Goal: Contribute content: Add original content to the website for others to see

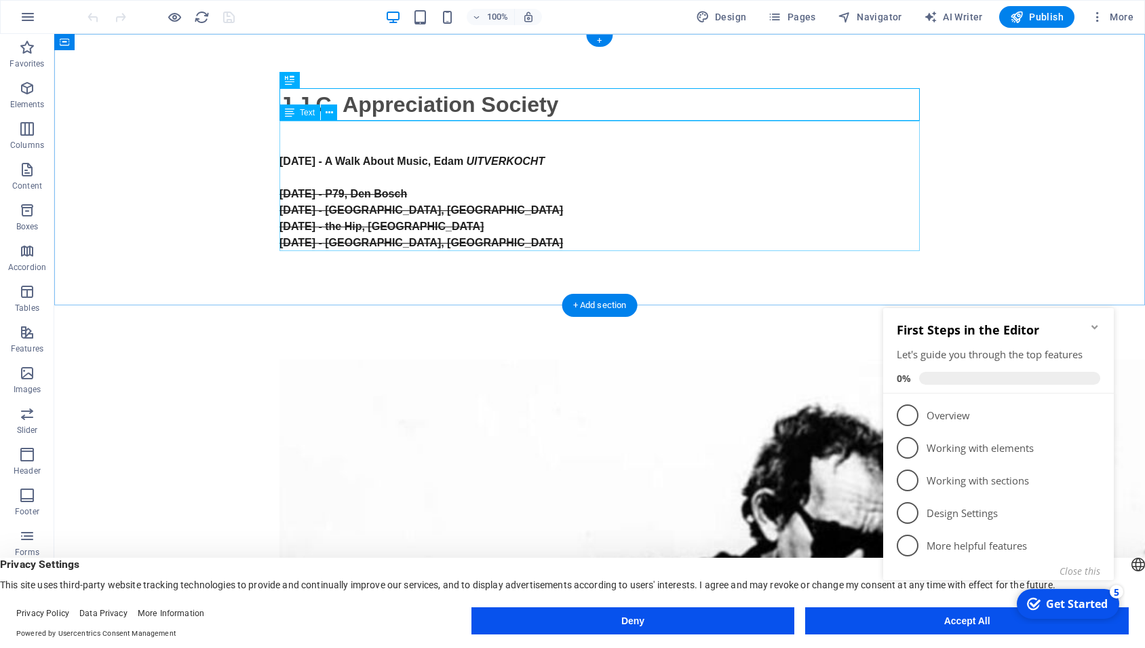
click at [343, 174] on div "13 april 2025 - A Walk About Music, Edam UITVERKOCHT 23 februari 2025 - P79 , D…" at bounding box center [599, 186] width 640 height 130
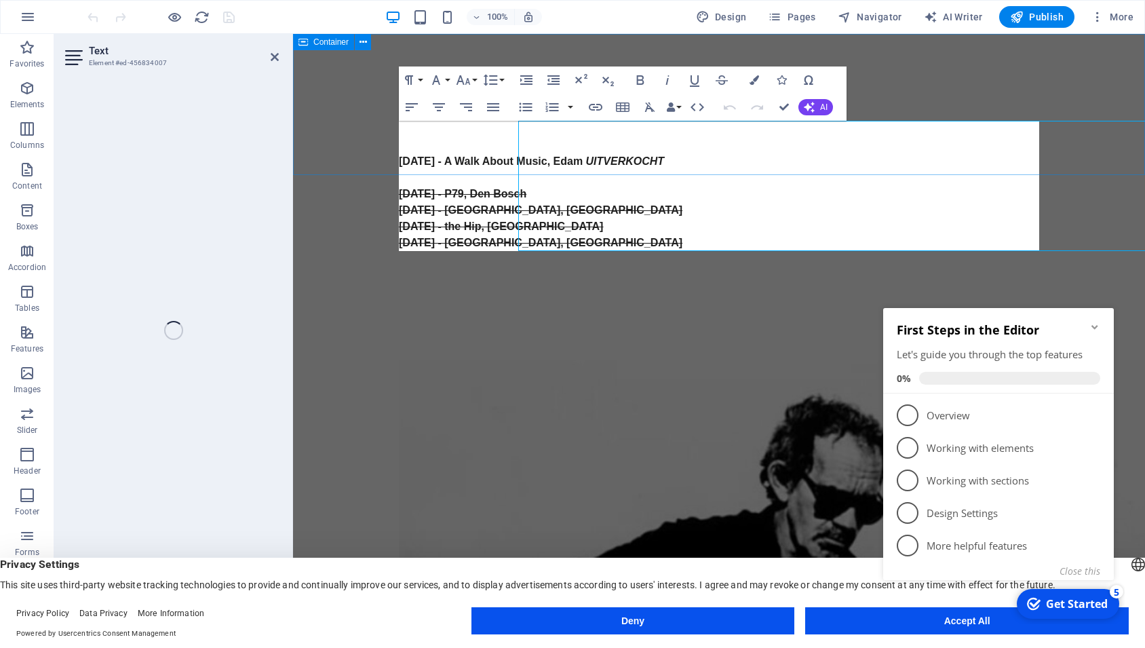
click at [343, 174] on div "J.J.C. Appreciation Society 13 april 2025 - A Walk About Music, Edam UITVERKOCH…" at bounding box center [719, 169] width 852 height 271
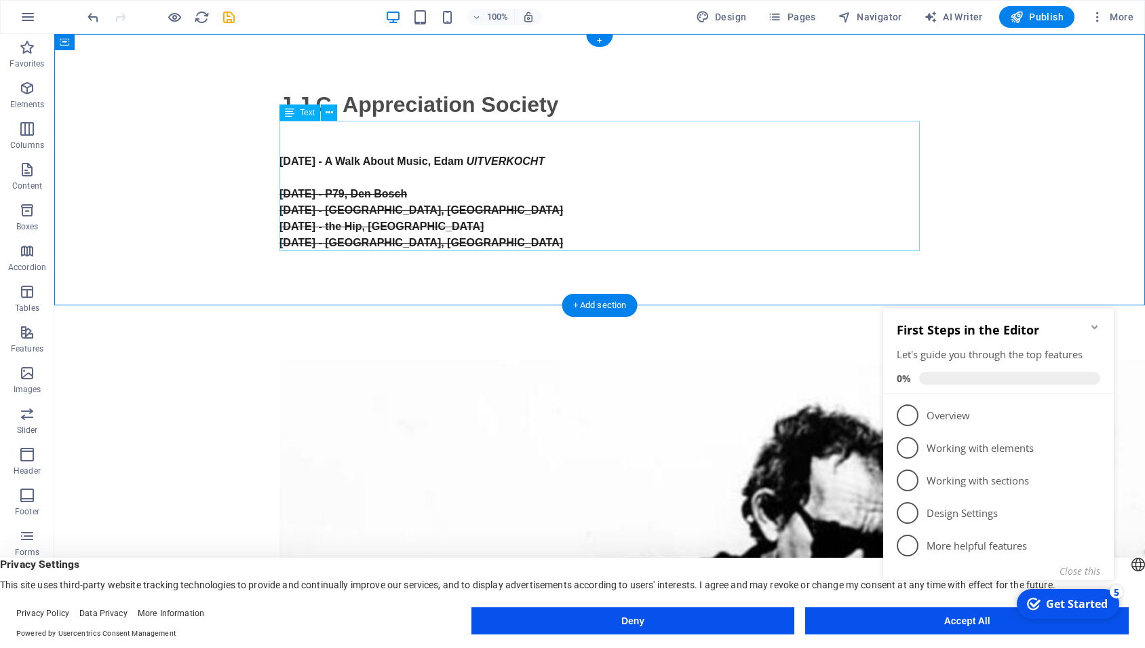
click at [440, 176] on div "13 april 2025 - A Walk About Music, Edam UITVERKOCHT 23 februari 2025 - P79 , D…" at bounding box center [599, 186] width 640 height 130
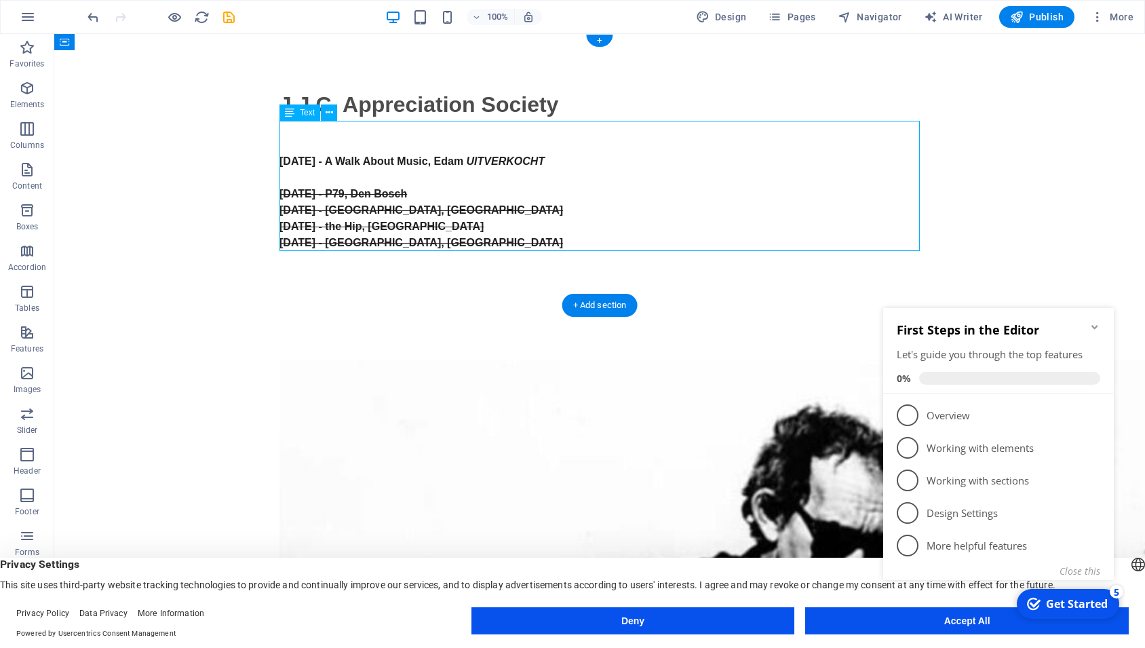
click at [440, 176] on div "13 april 2025 - A Walk About Music, Edam UITVERKOCHT 23 februari 2025 - P79 , D…" at bounding box center [599, 186] width 640 height 130
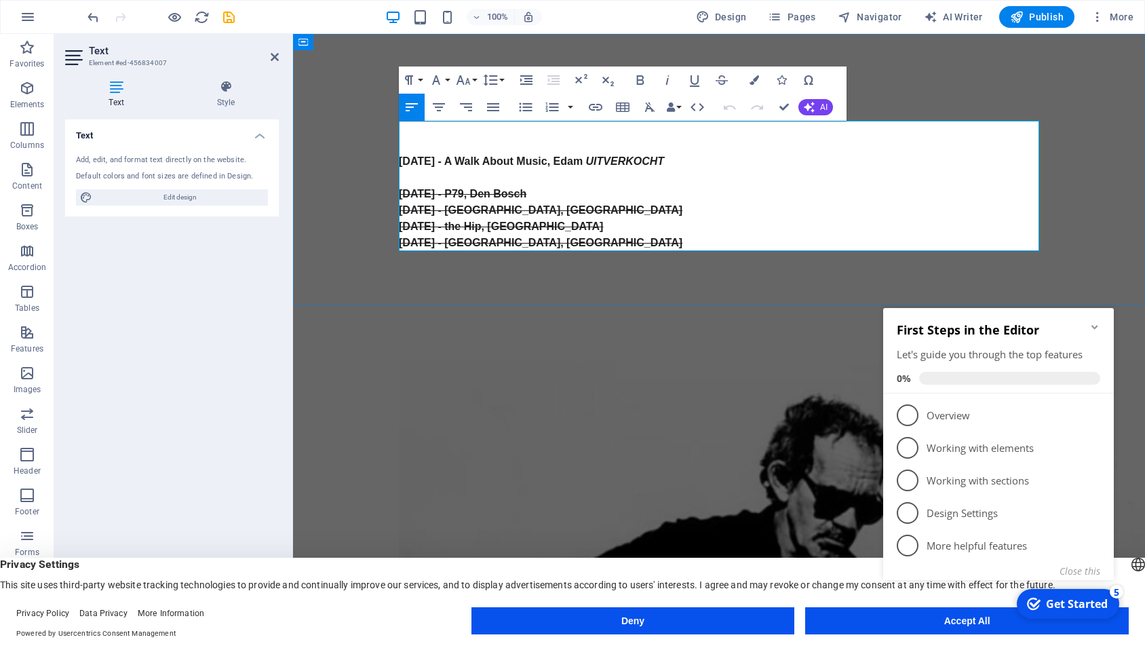
click at [440, 176] on p at bounding box center [719, 178] width 640 height 16
click at [424, 180] on p at bounding box center [719, 178] width 640 height 16
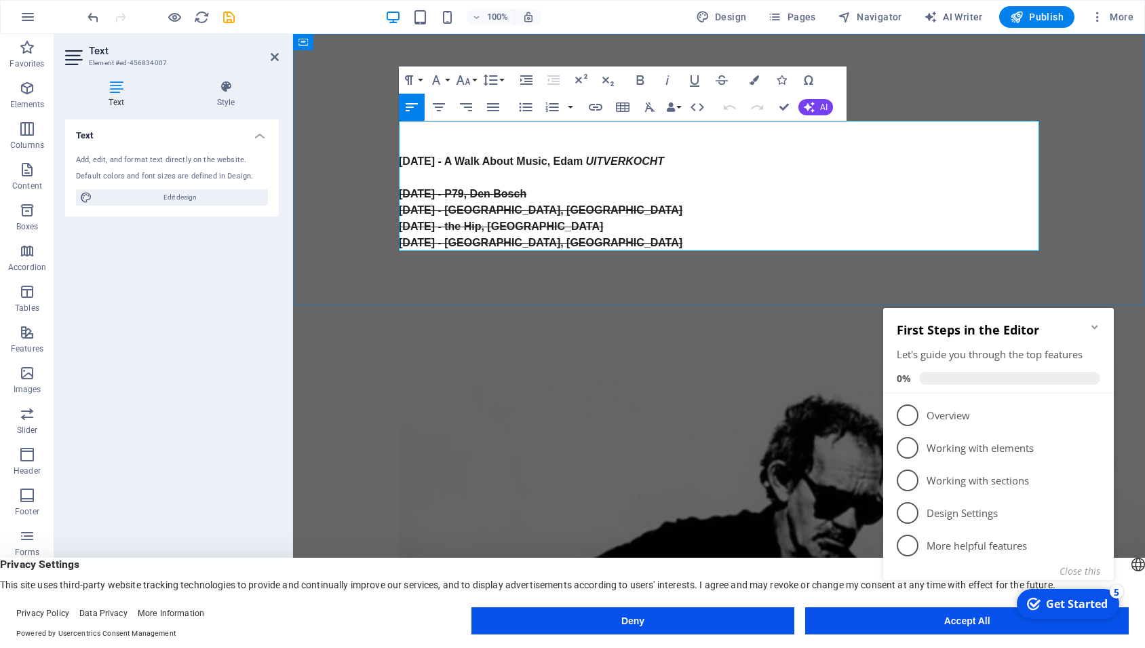
click at [424, 180] on p at bounding box center [719, 178] width 640 height 16
click at [1098, 325] on icon "Minimize checklist" at bounding box center [1094, 327] width 11 height 11
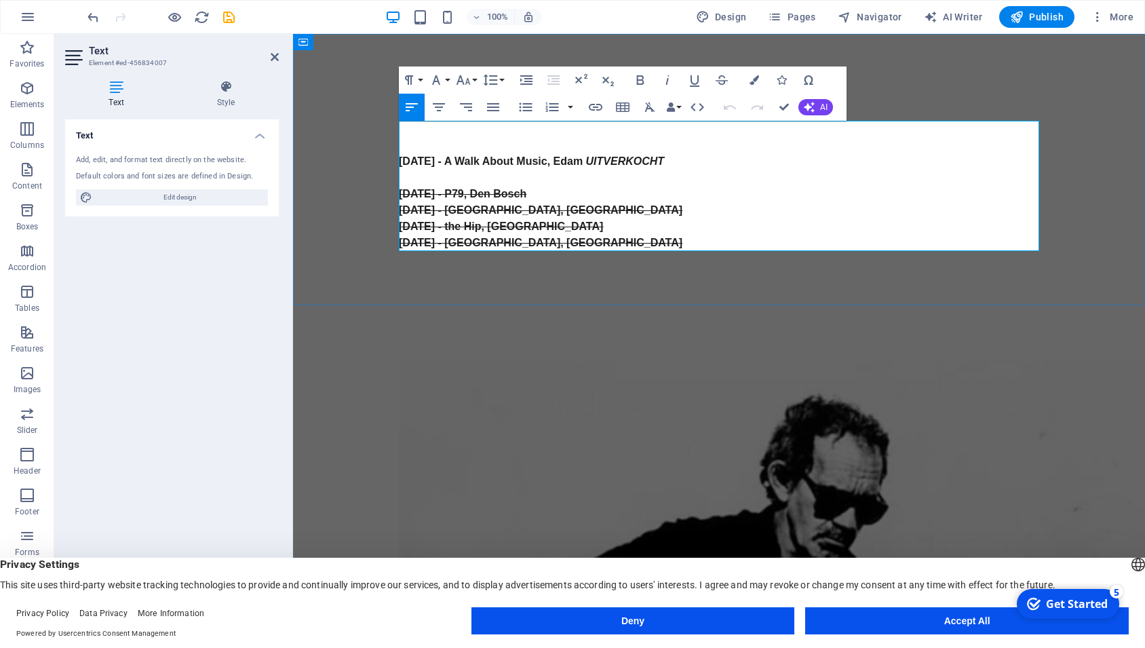
click at [673, 144] on p at bounding box center [719, 145] width 640 height 16
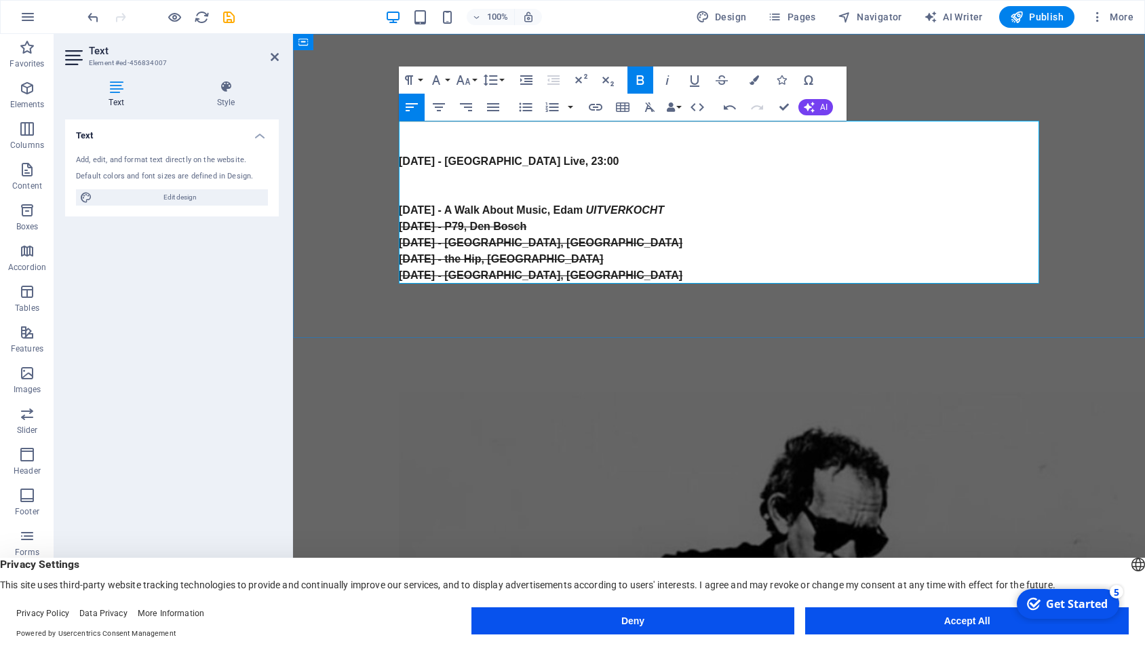
click at [703, 208] on p "13 april 2025 - A Walk About Music, Edam UITVERKOCHT" at bounding box center [719, 210] width 640 height 16
click at [720, 79] on icon "button" at bounding box center [722, 80] width 16 height 16
click at [700, 177] on p at bounding box center [719, 178] width 640 height 16
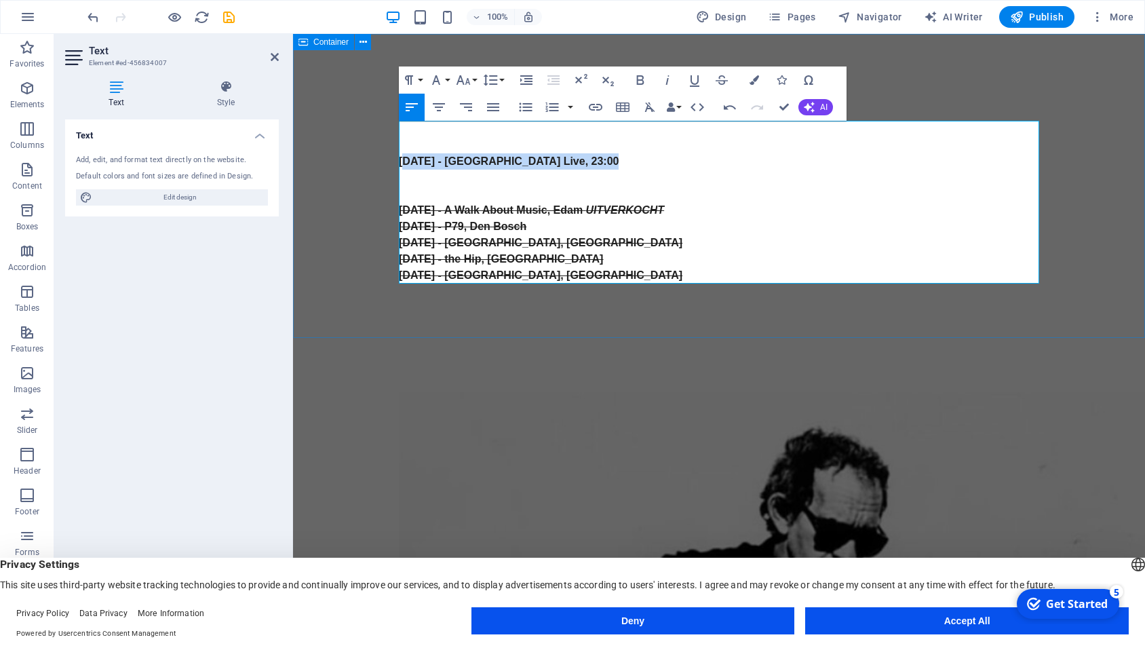
drag, startPoint x: 610, startPoint y: 161, endPoint x: 374, endPoint y: 165, distance: 235.4
click at [374, 165] on div "J.J.C. Appreciation Society ​ 5 september 2025 - Bergen Live, 23:00 ​ 13 april …" at bounding box center [719, 186] width 852 height 304
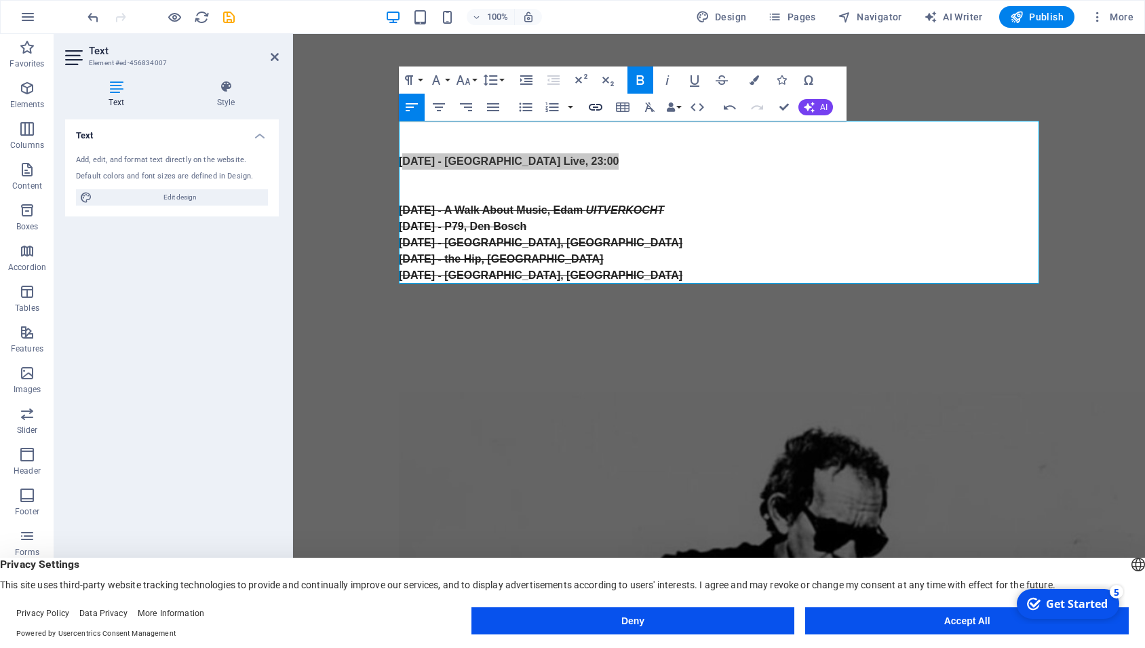
click at [598, 104] on icon "button" at bounding box center [596, 107] width 14 height 7
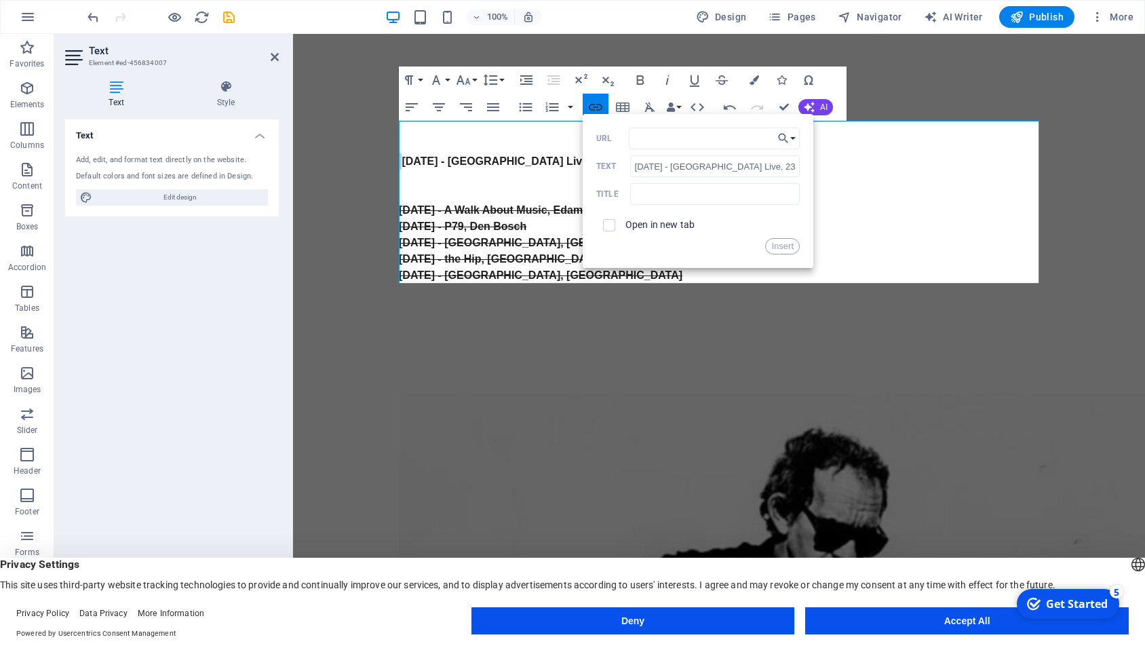
type input "https://bergenlive.nl/programma/"
click at [779, 246] on button "Insert" at bounding box center [782, 246] width 35 height 16
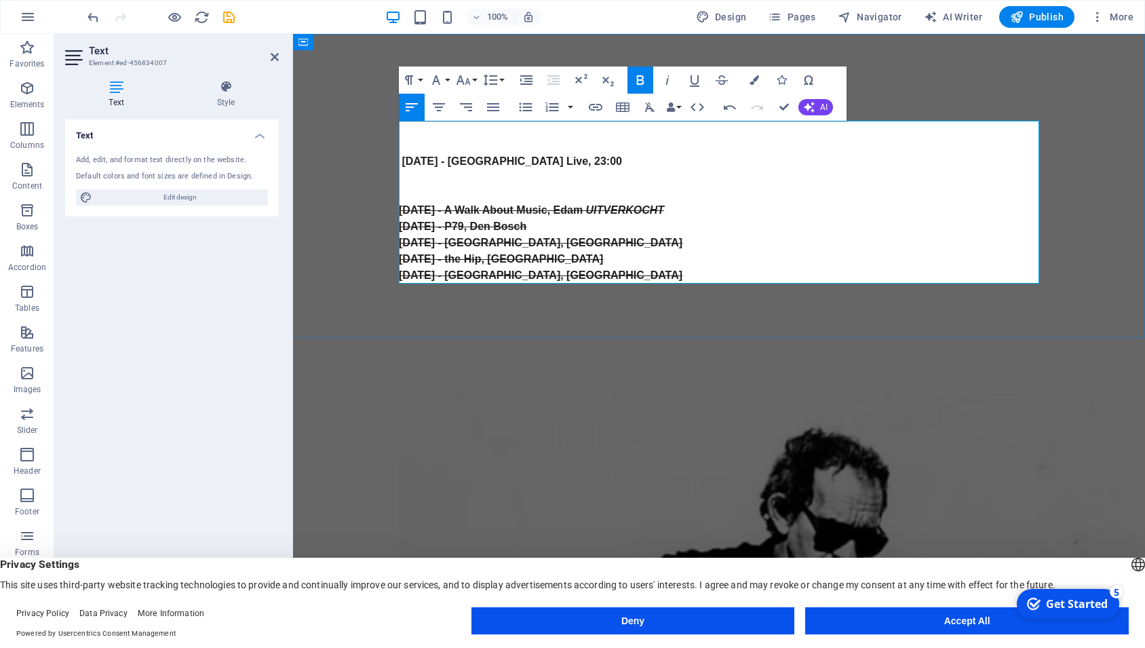
click at [692, 188] on p "​" at bounding box center [719, 194] width 640 height 16
click at [620, 165] on p "5 september 2025 - Bergen Live, 23:00" at bounding box center [719, 161] width 640 height 16
click at [622, 161] on strong "Bourbon Room/Julie's" at bounding box center [708, 161] width 173 height 12
drag, startPoint x: 616, startPoint y: 161, endPoint x: 751, endPoint y: 155, distance: 135.1
click at [751, 155] on p "5 september 2025 - Bergen Live, 23:00 Bourbon Room/Julie's" at bounding box center [719, 161] width 640 height 16
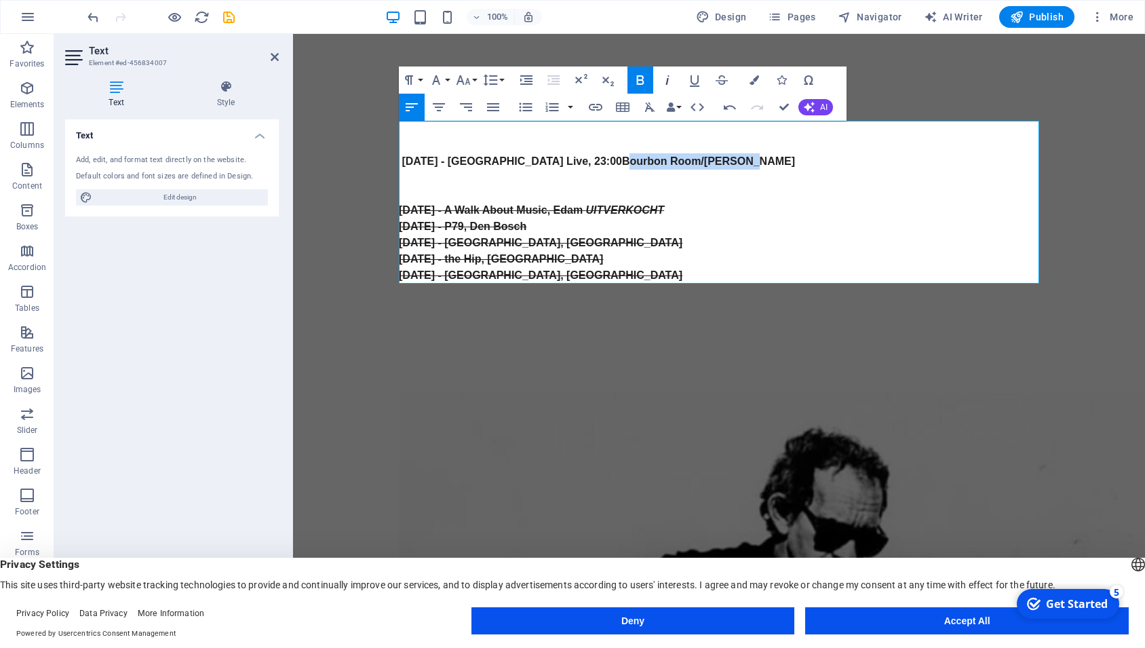
click at [672, 73] on icon "button" at bounding box center [667, 80] width 16 height 16
click at [585, 188] on p "​" at bounding box center [719, 194] width 640 height 16
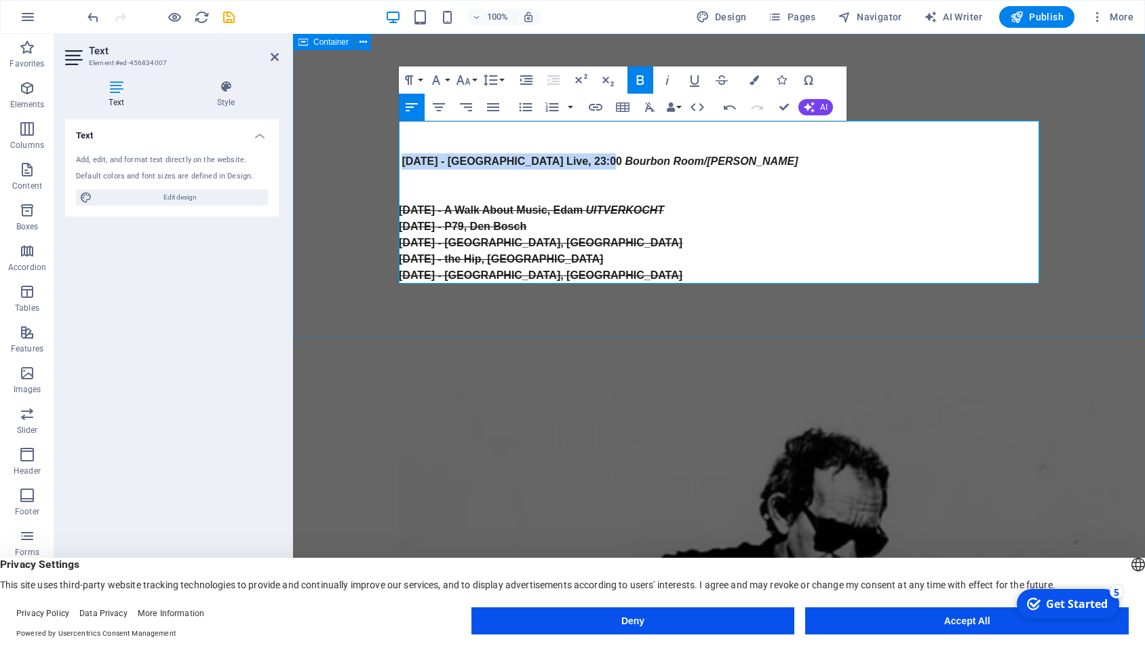
drag, startPoint x: 609, startPoint y: 161, endPoint x: 377, endPoint y: 158, distance: 232.0
click at [377, 158] on div "J.J.C. Appreciation Society ​ 5 september 2025 - Bergen Live, 23:00 Bourbon Roo…" at bounding box center [719, 186] width 852 height 304
click at [368, 145] on icon "button" at bounding box center [367, 148] width 16 height 16
click at [733, 164] on p "5 september 2025 - Bergen Live, 23:00 Bourbon Room/Julie's" at bounding box center [719, 161] width 640 height 16
type input "5 september 2025 - Bergen Live, 23:00 Bourbon Room/Julie's"
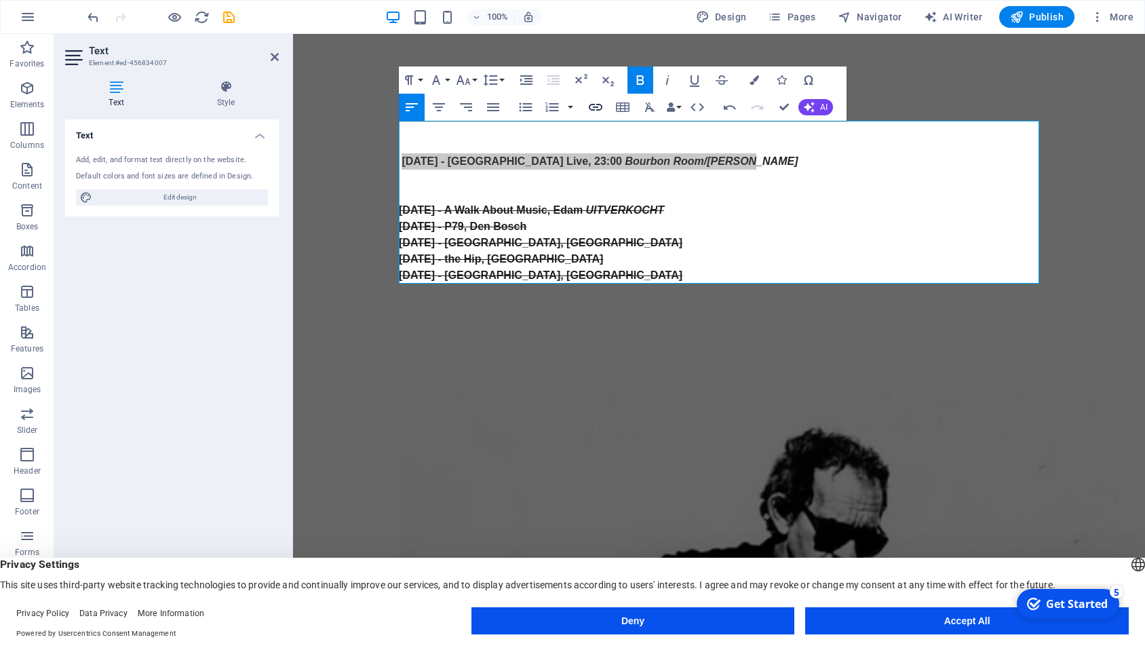
click at [598, 106] on icon "button" at bounding box center [595, 107] width 16 height 16
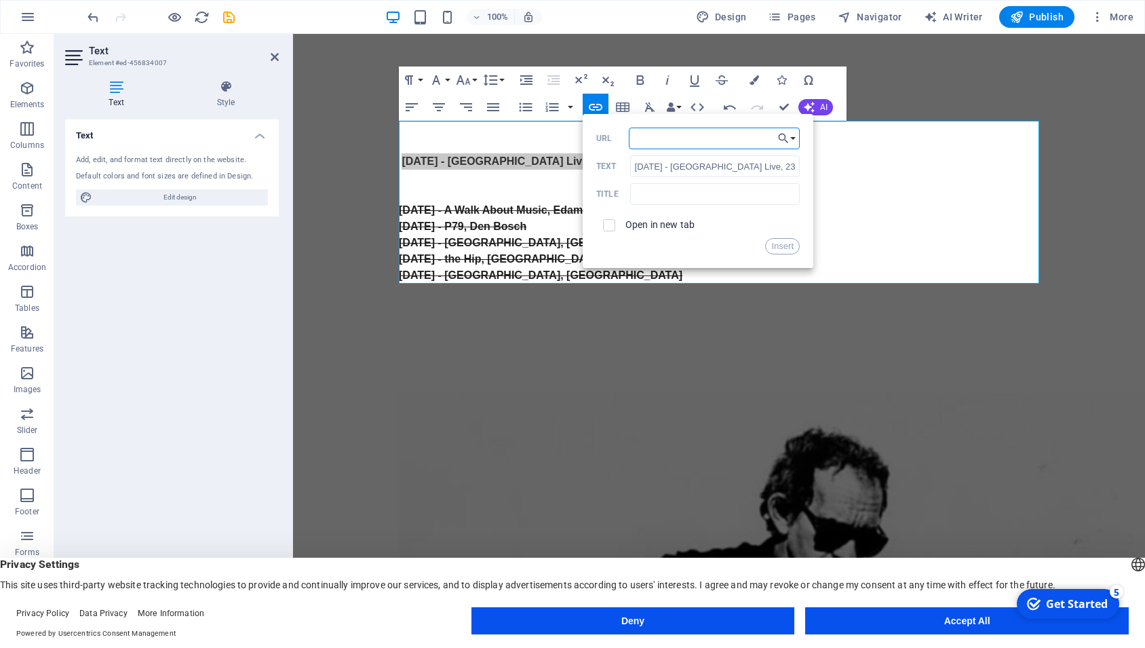
paste input "[URL][DOMAIN_NAME]"
type input "[URL][DOMAIN_NAME]"
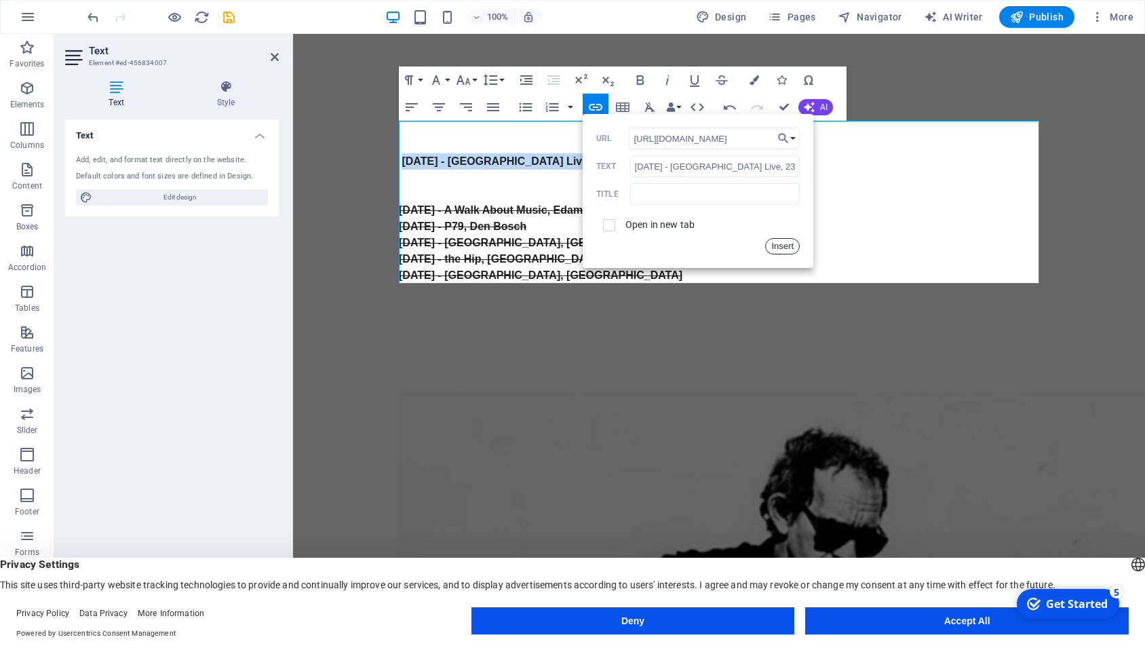
click at [778, 245] on button "Insert" at bounding box center [782, 246] width 35 height 16
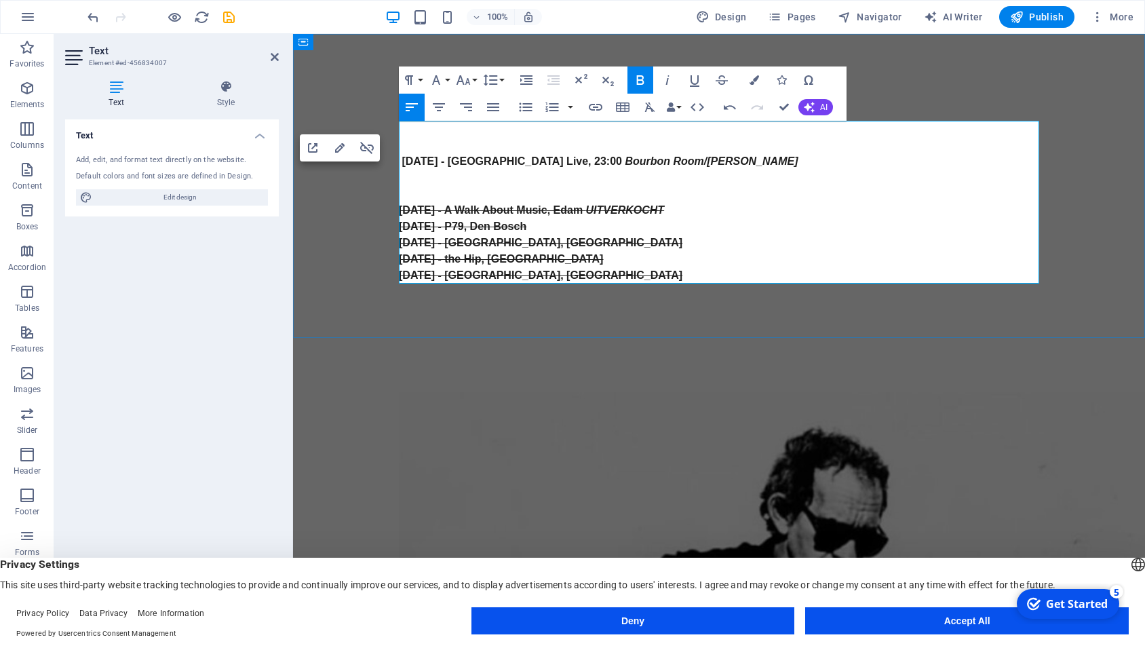
click at [778, 245] on p "20 februari 2025 - [GEOGRAPHIC_DATA], [GEOGRAPHIC_DATA]" at bounding box center [719, 243] width 640 height 16
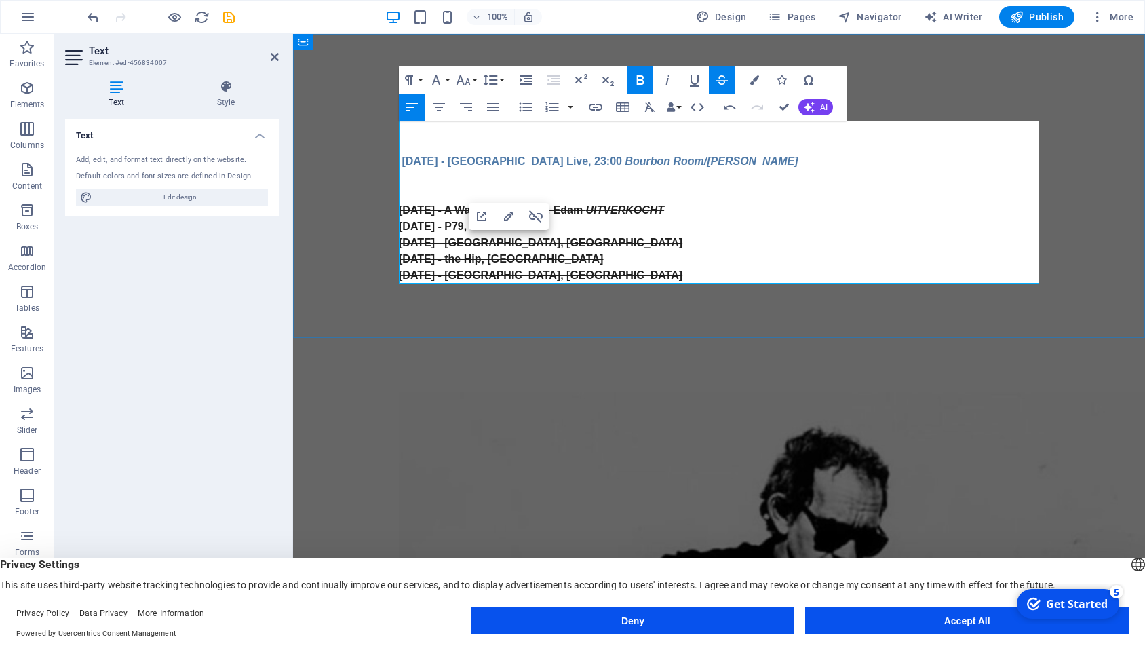
click at [404, 165] on strong "5 september 2025 - Bergen Live, 23:00" at bounding box center [512, 161] width 220 height 12
click at [1045, 22] on span "Publish" at bounding box center [1037, 17] width 54 height 14
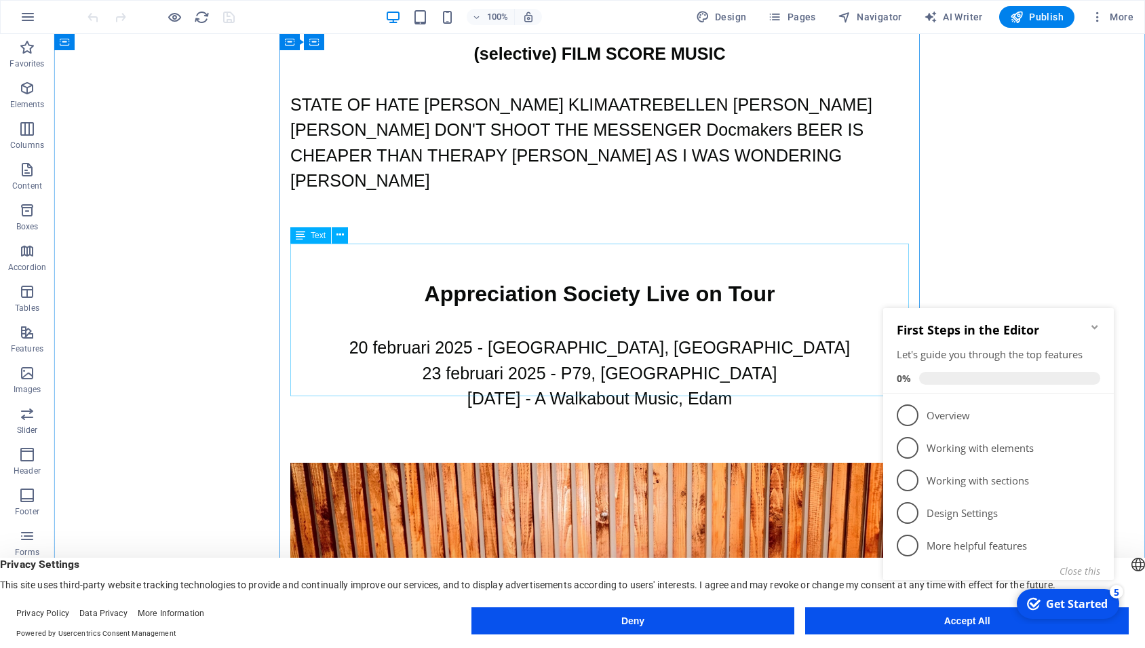
scroll to position [640, 0]
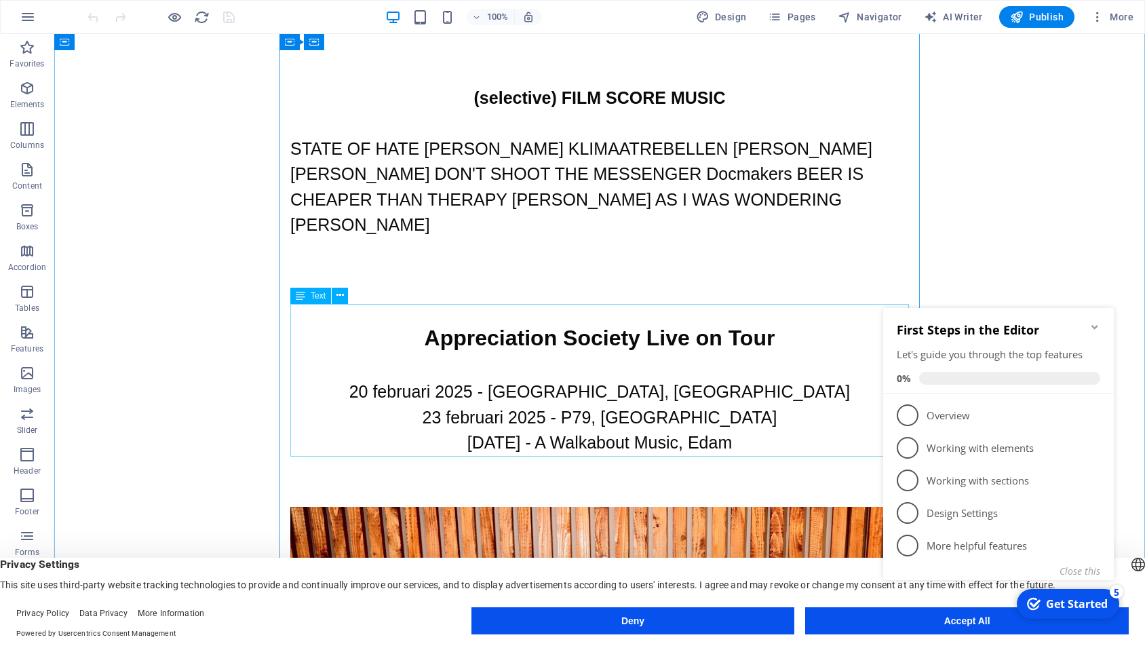
click at [452, 354] on div "20 februari 2025 - [GEOGRAPHIC_DATA], [GEOGRAPHIC_DATA] 23 februari 2025 - P79,…" at bounding box center [599, 430] width 619 height 153
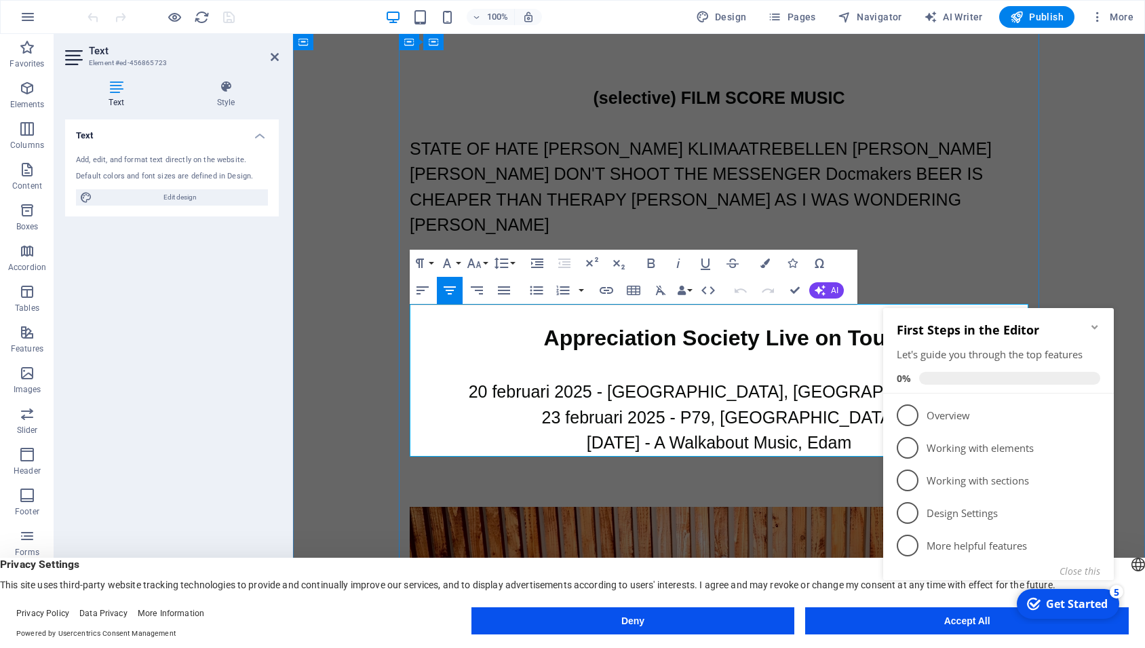
click at [452, 379] on p "20 februari 2025 - [GEOGRAPHIC_DATA], [GEOGRAPHIC_DATA]" at bounding box center [719, 392] width 619 height 26
click at [569, 382] on link "20 februari 2025 - [GEOGRAPHIC_DATA], [GEOGRAPHIC_DATA]" at bounding box center [719, 391] width 501 height 19
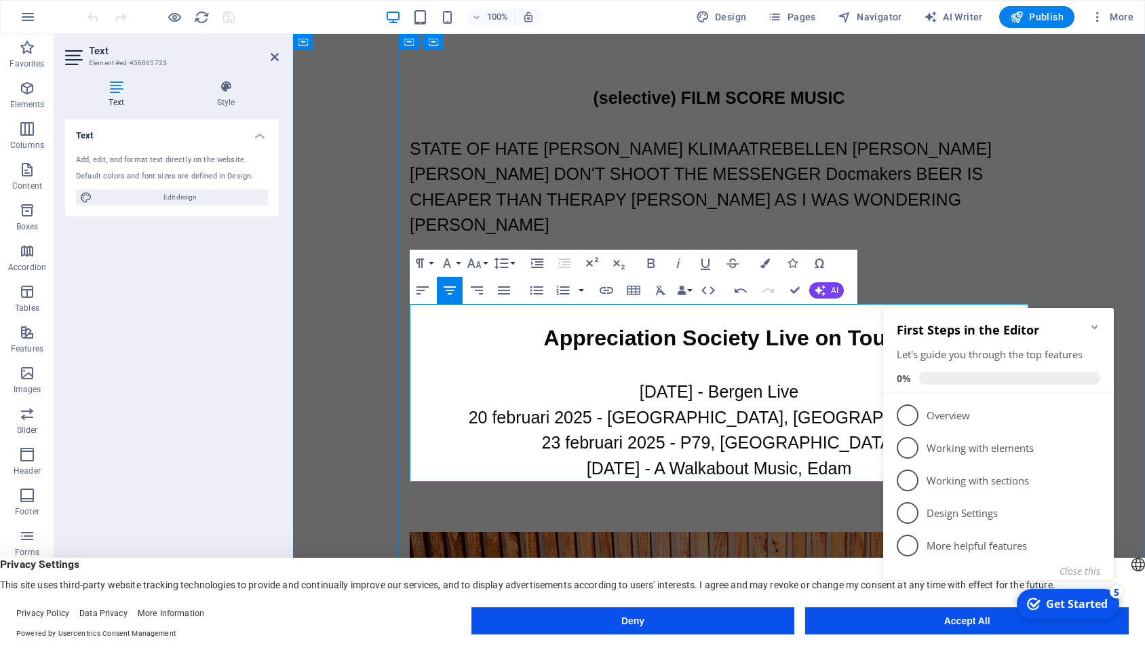
drag, startPoint x: 843, startPoint y: 341, endPoint x: 600, endPoint y: 331, distance: 243.7
click at [600, 379] on p "[DATE] - Bergen Live" at bounding box center [719, 392] width 619 height 26
click at [604, 287] on icon "button" at bounding box center [607, 290] width 14 height 7
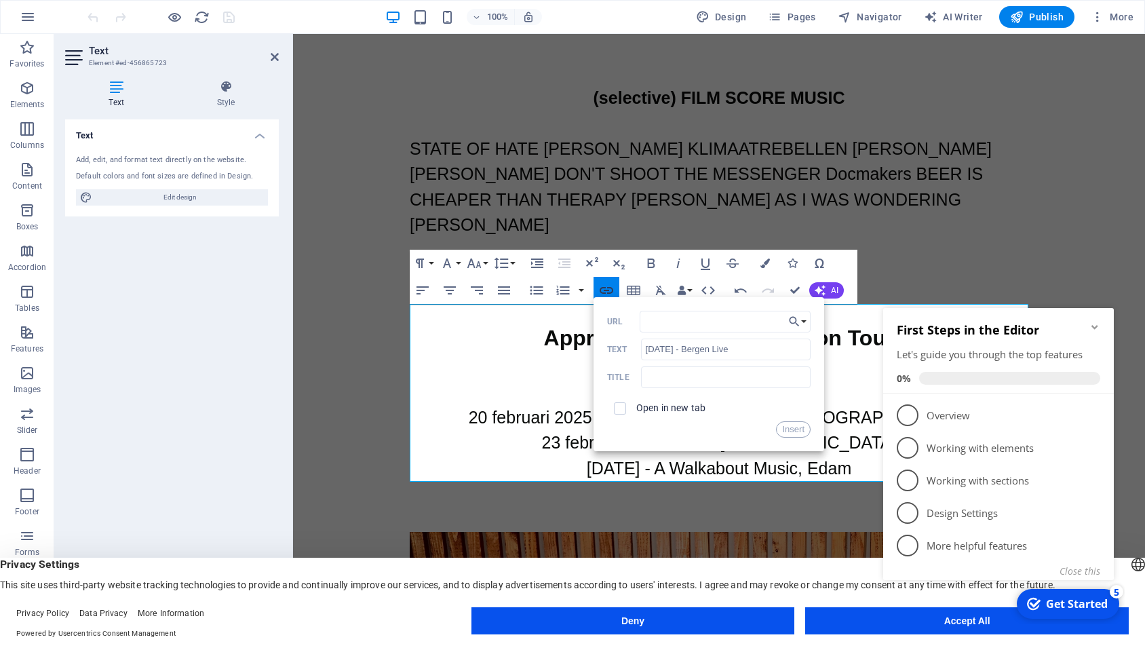
type input "Domeinnaam: [DOMAIN_NAME]"
paste input "[URL][DOMAIN_NAME]"
type input "[URL][DOMAIN_NAME]"
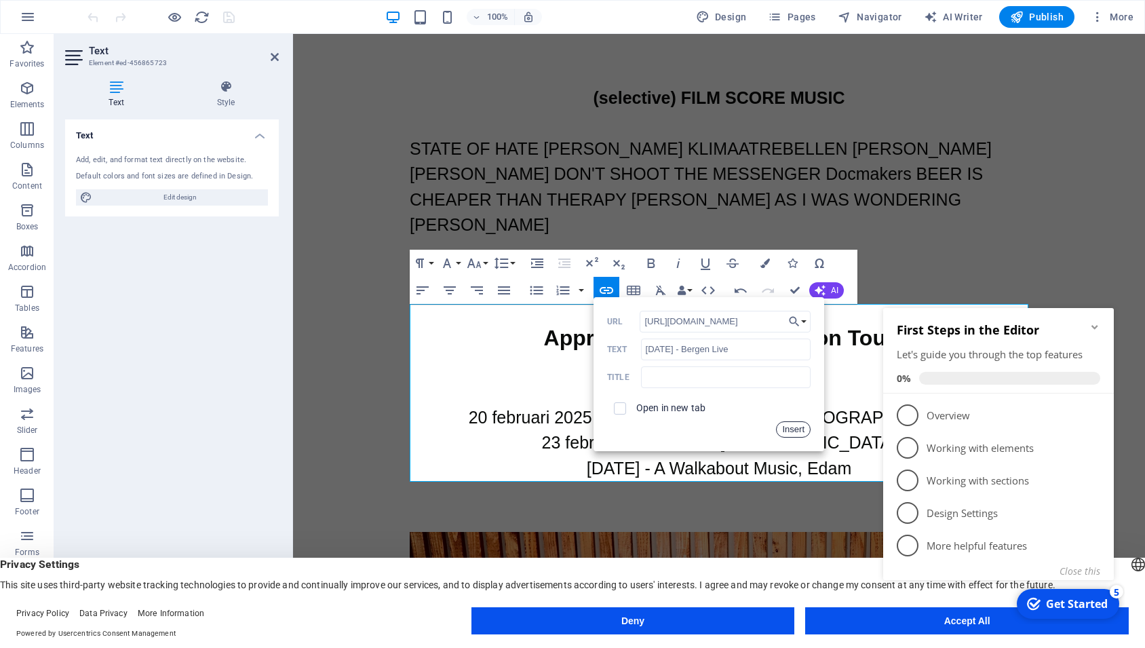
click at [788, 431] on button "Insert" at bounding box center [793, 429] width 35 height 16
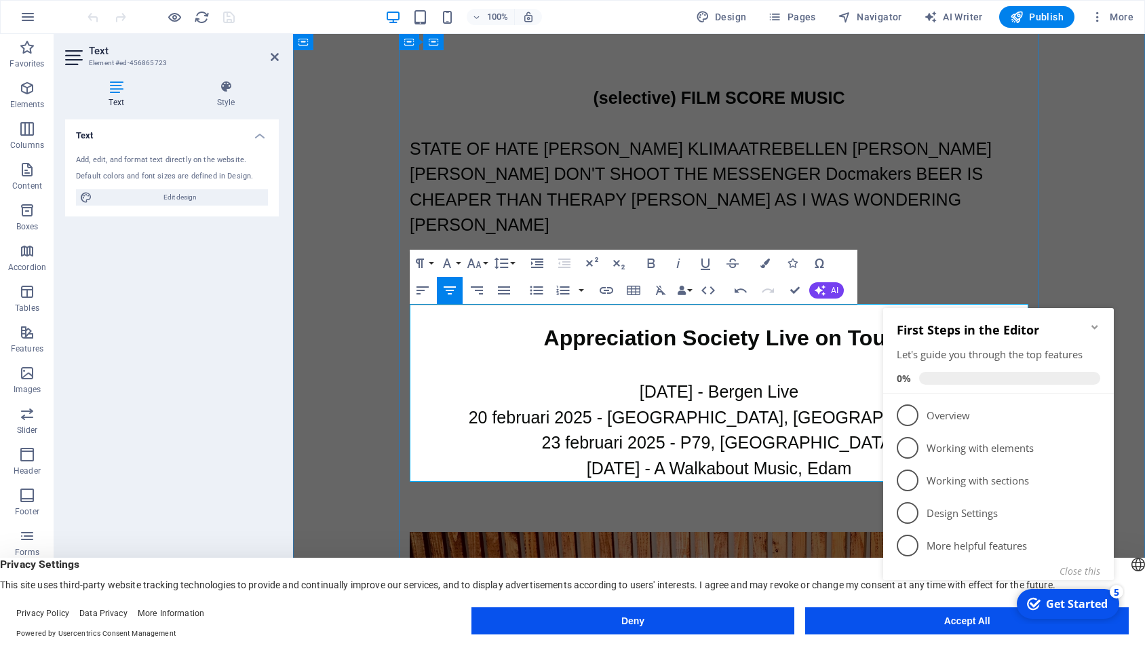
click at [508, 430] on p "23 februari 2025 - P79, [GEOGRAPHIC_DATA]" at bounding box center [719, 443] width 619 height 26
drag, startPoint x: 568, startPoint y: 367, endPoint x: 876, endPoint y: 425, distance: 312.8
click at [876, 425] on div "[DATE] - [GEOGRAPHIC_DATA] Live 20 februari 2025 - [GEOGRAPHIC_DATA], [GEOGRAPH…" at bounding box center [719, 443] width 619 height 178
click at [730, 266] on icon "button" at bounding box center [733, 262] width 12 height 9
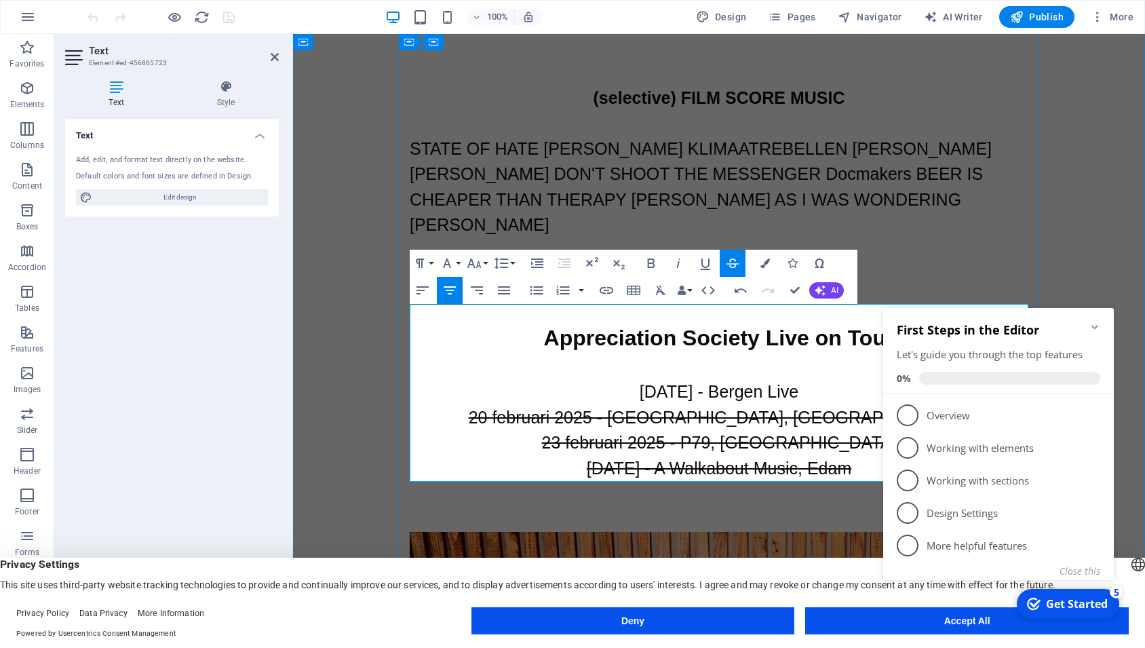
click at [521, 405] on p "20 februari 2025 - [GEOGRAPHIC_DATA], [GEOGRAPHIC_DATA]" at bounding box center [719, 418] width 619 height 26
click at [1034, 15] on span "Publish" at bounding box center [1037, 17] width 54 height 14
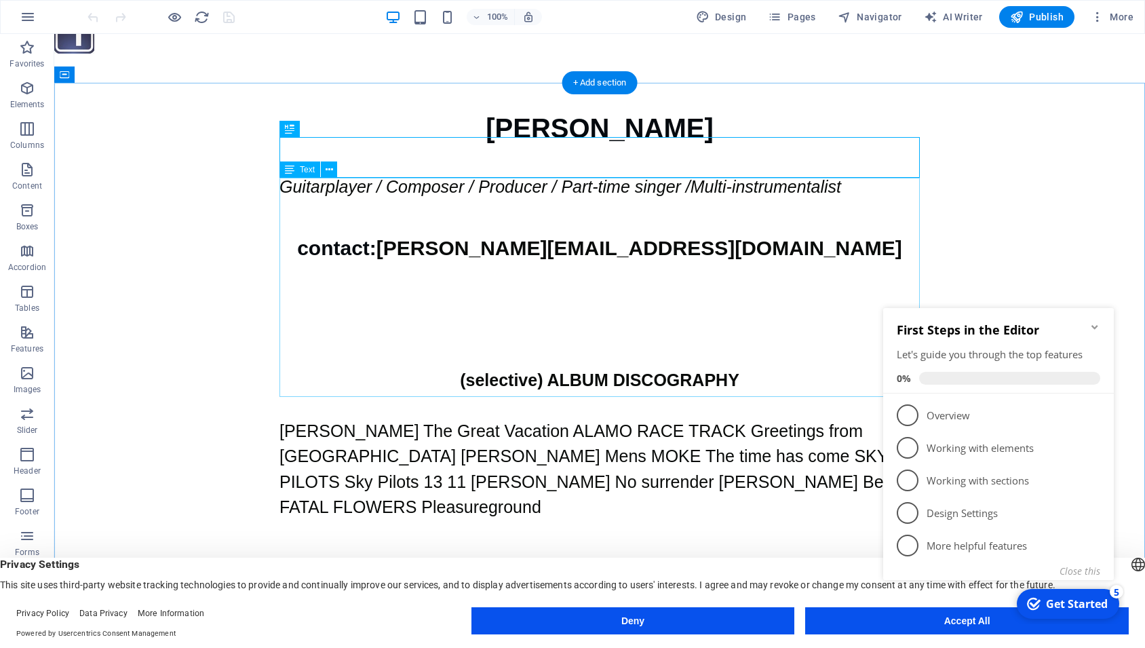
scroll to position [128, 0]
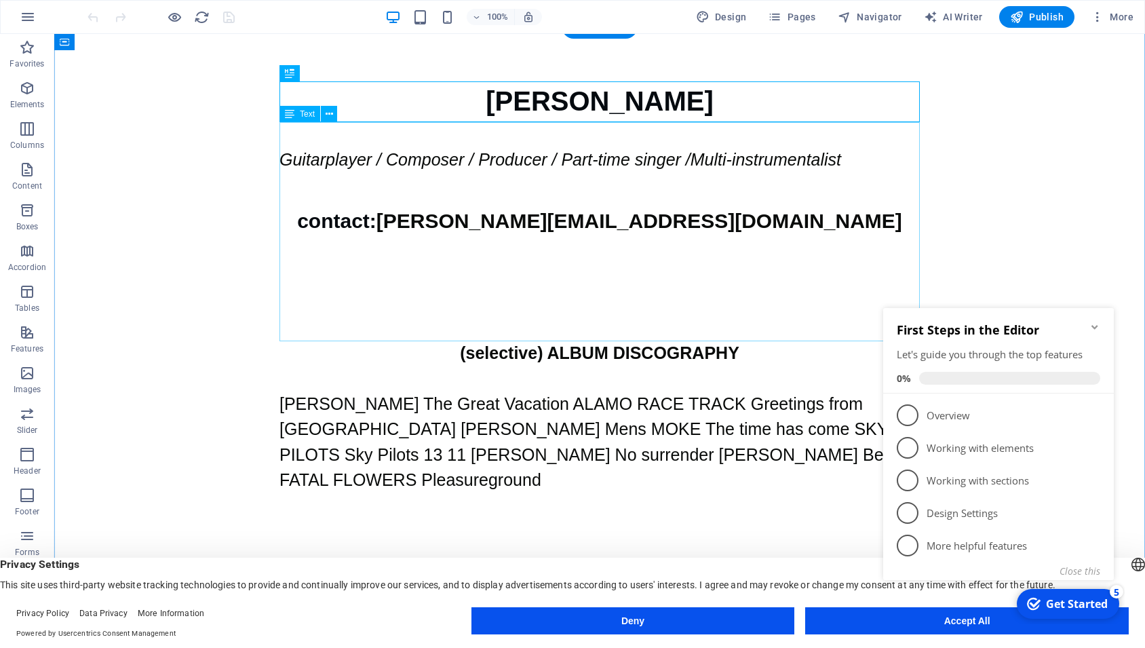
click at [628, 162] on div "Guitarplayer / Composer / Producer / Part-time singer / Mult i-instrumentalist …" at bounding box center [599, 230] width 640 height 219
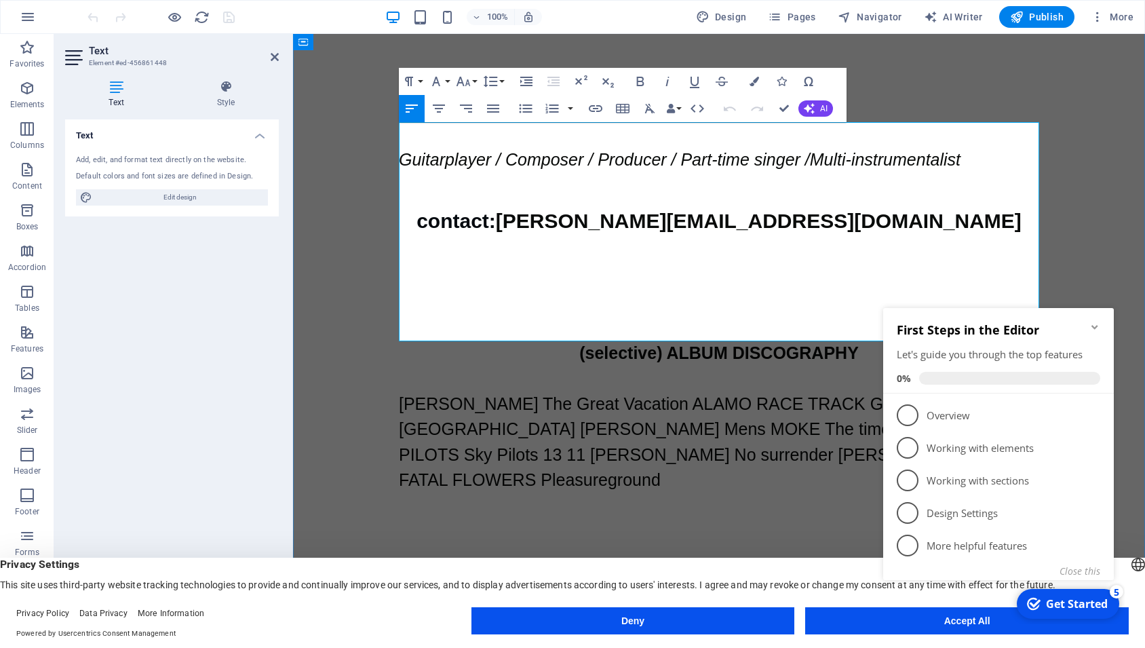
click at [748, 163] on em "Guitarplayer / Composer / Producer / Part-time singer /" at bounding box center [604, 159] width 411 height 19
drag, startPoint x: 748, startPoint y: 163, endPoint x: 682, endPoint y: 166, distance: 66.5
click at [682, 166] on em "Guitarplayer / Composer / Producer / Part-time singer /" at bounding box center [604, 159] width 411 height 19
click at [1053, 19] on span "Publish" at bounding box center [1037, 17] width 54 height 14
